Goal: Task Accomplishment & Management: Manage account settings

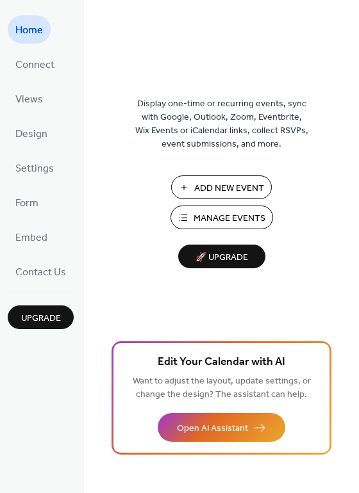
click at [248, 221] on span "Manage Events" at bounding box center [229, 218] width 72 height 13
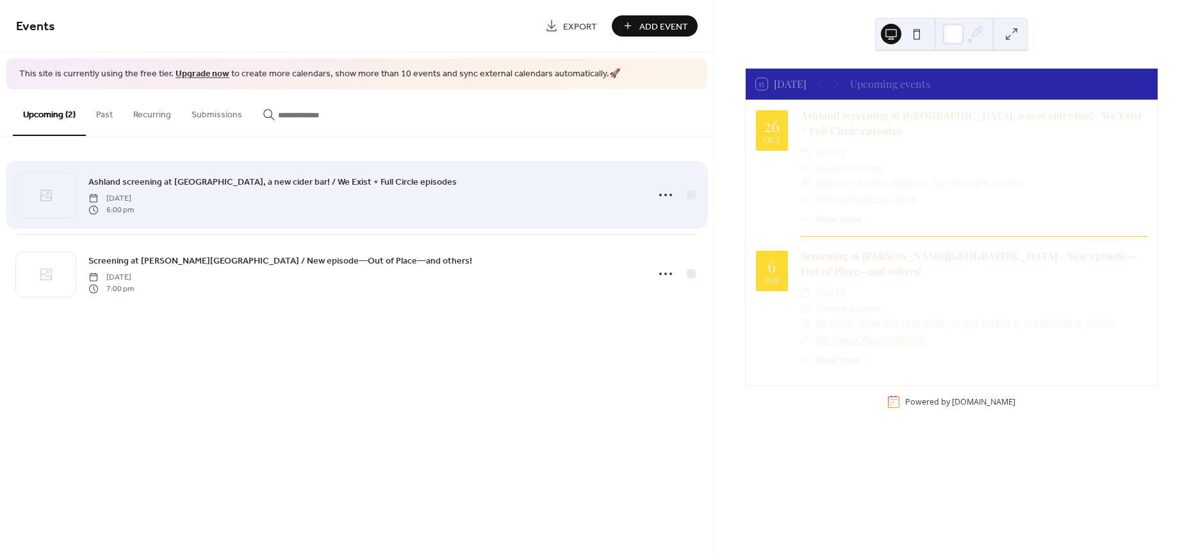
click at [112, 181] on span "Ashland screening at Terrene, a new cider bar! / We Exist + Full Circle episodes" at bounding box center [272, 181] width 368 height 13
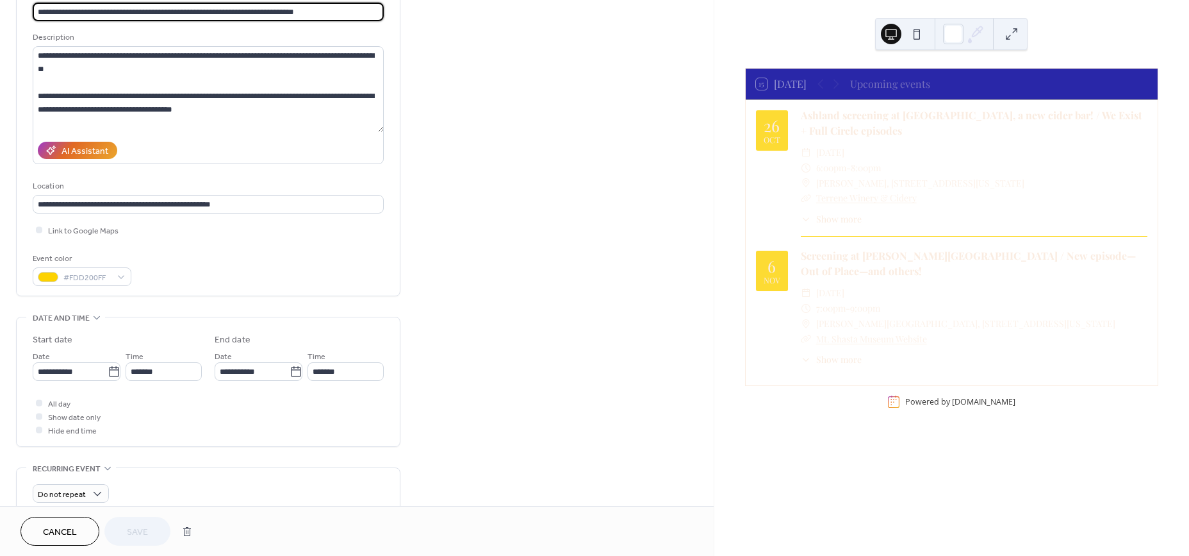
scroll to position [340, 0]
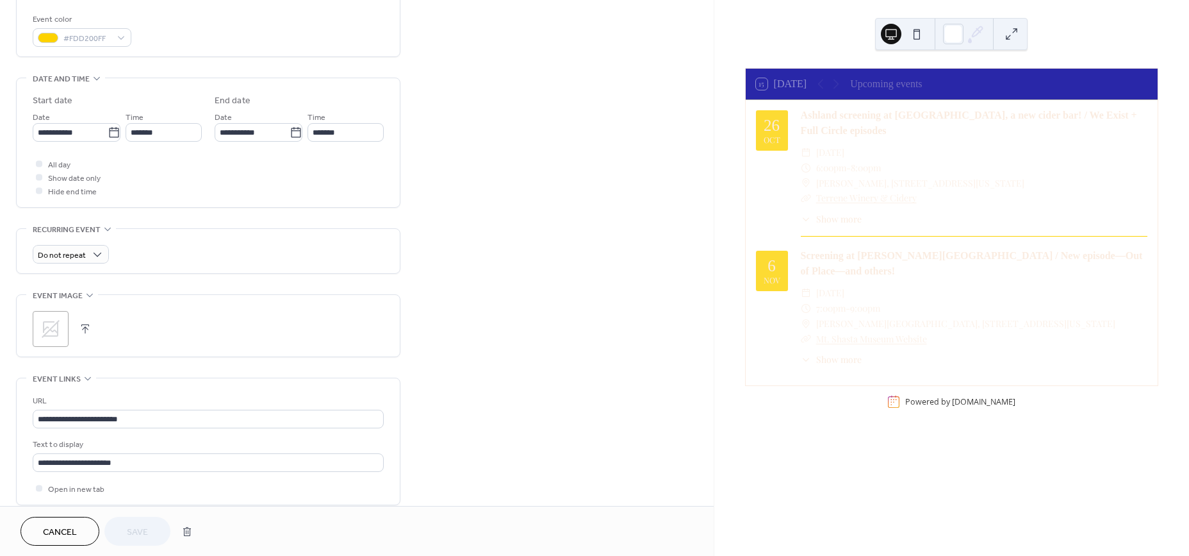
click at [63, 327] on div ";" at bounding box center [51, 329] width 36 height 36
click at [136, 534] on span "Save" at bounding box center [137, 531] width 21 height 13
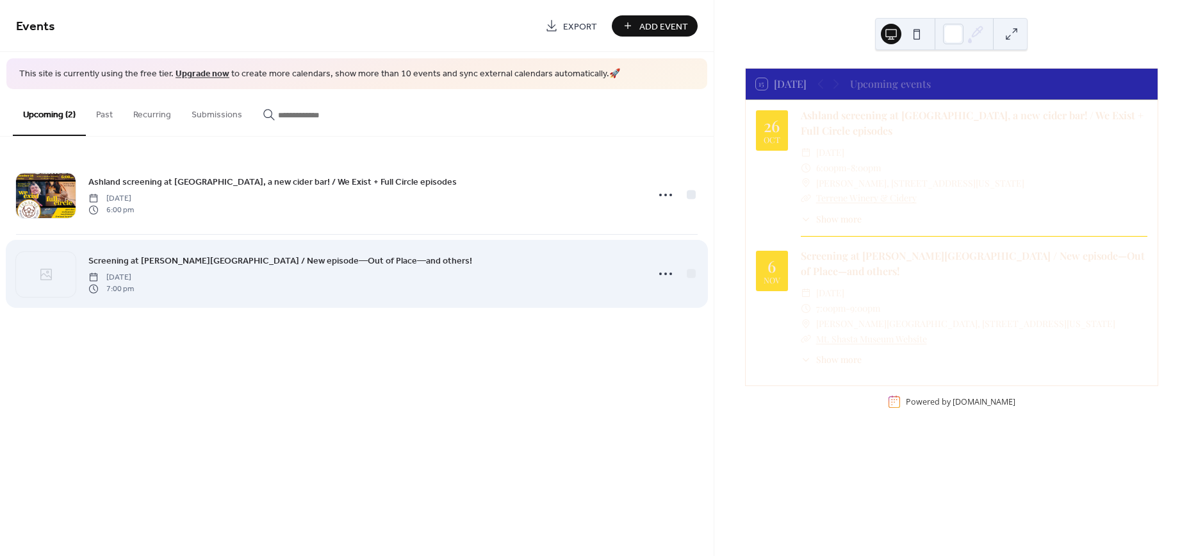
click at [157, 258] on span "Screening at Sisson Museum / New episode—Out of Place—and others!" at bounding box center [280, 260] width 384 height 13
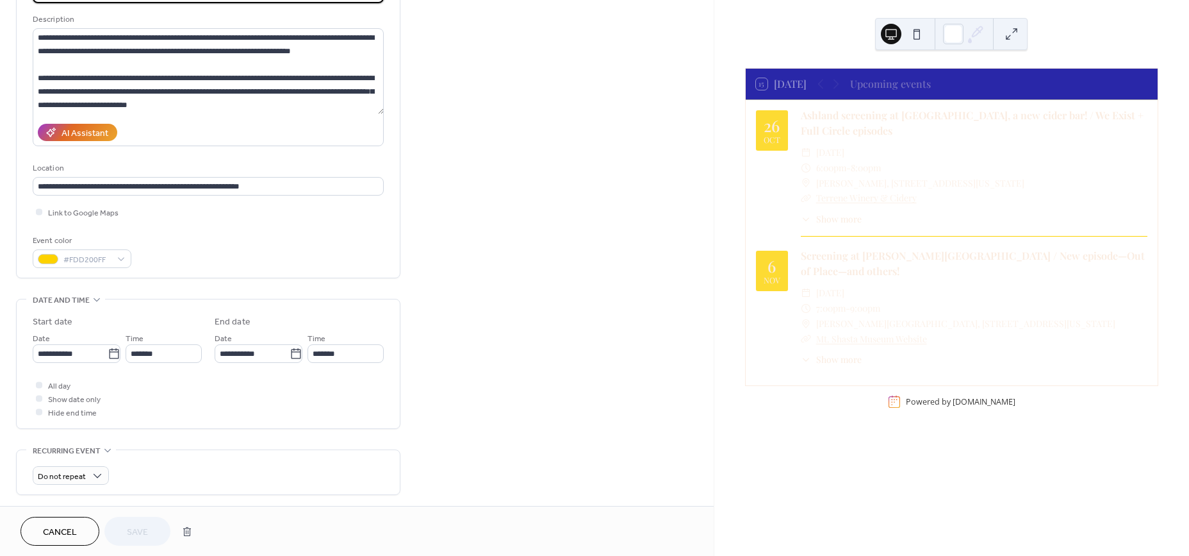
scroll to position [266, 0]
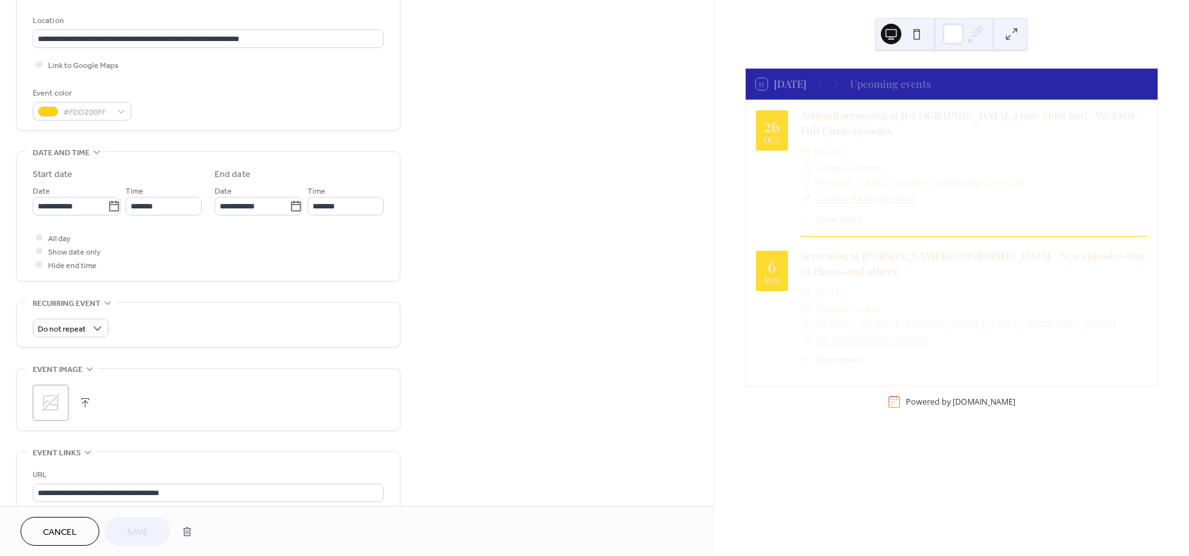
click at [44, 393] on icon at bounding box center [50, 402] width 21 height 21
click at [131, 532] on span "Save" at bounding box center [137, 531] width 21 height 13
